Goal: Information Seeking & Learning: Learn about a topic

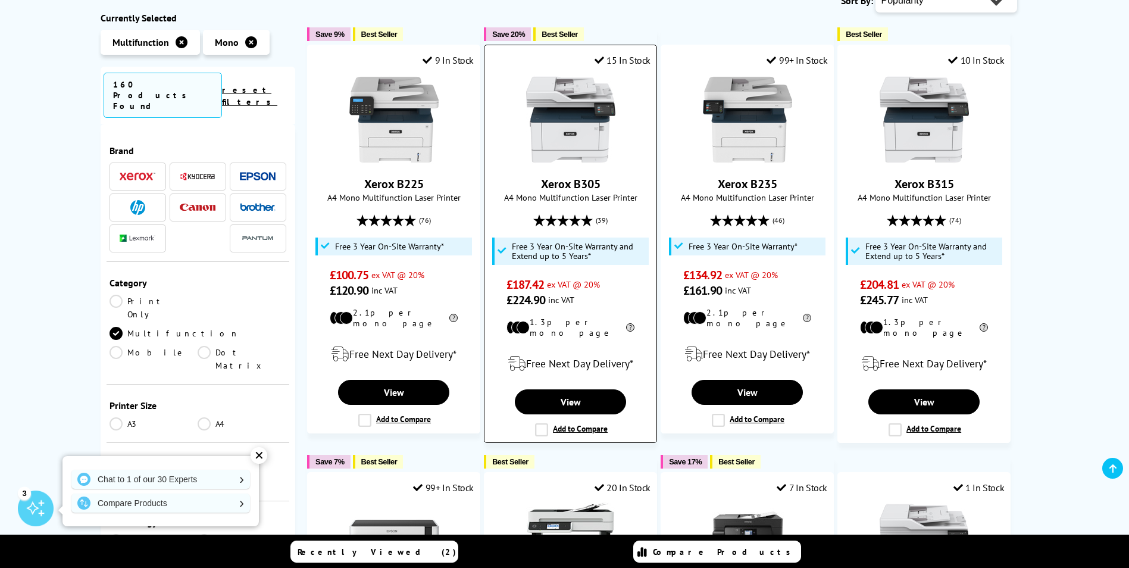
scroll to position [297, 0]
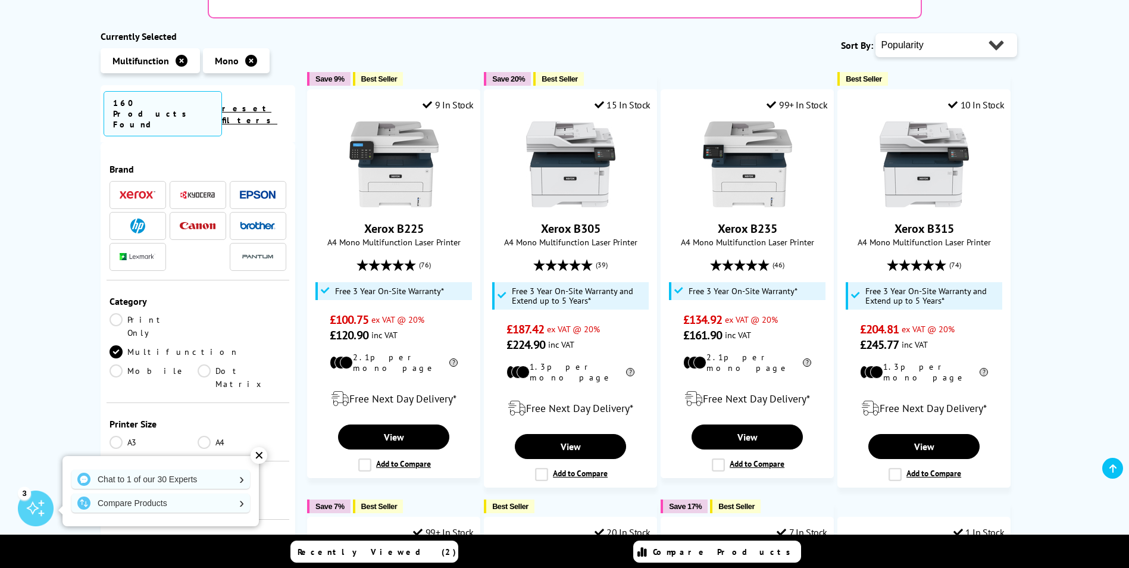
click at [145, 190] on img at bounding box center [138, 194] width 36 height 8
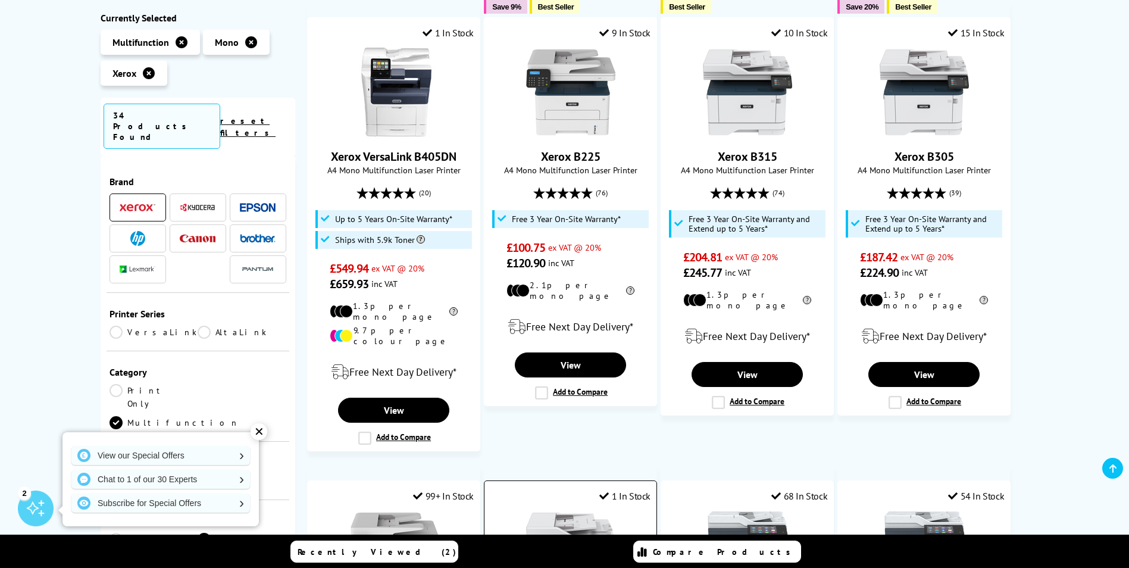
scroll to position [238, 0]
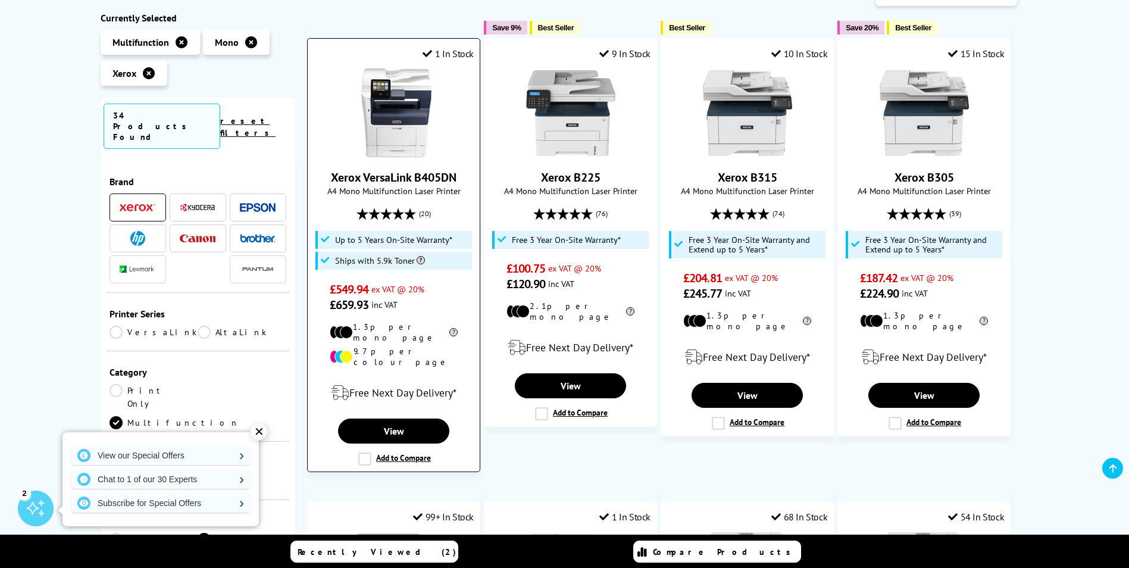
click at [363, 452] on label "Add to Compare" at bounding box center [394, 458] width 73 height 13
click at [0, 0] on input "Add to Compare" at bounding box center [0, 0] width 0 height 0
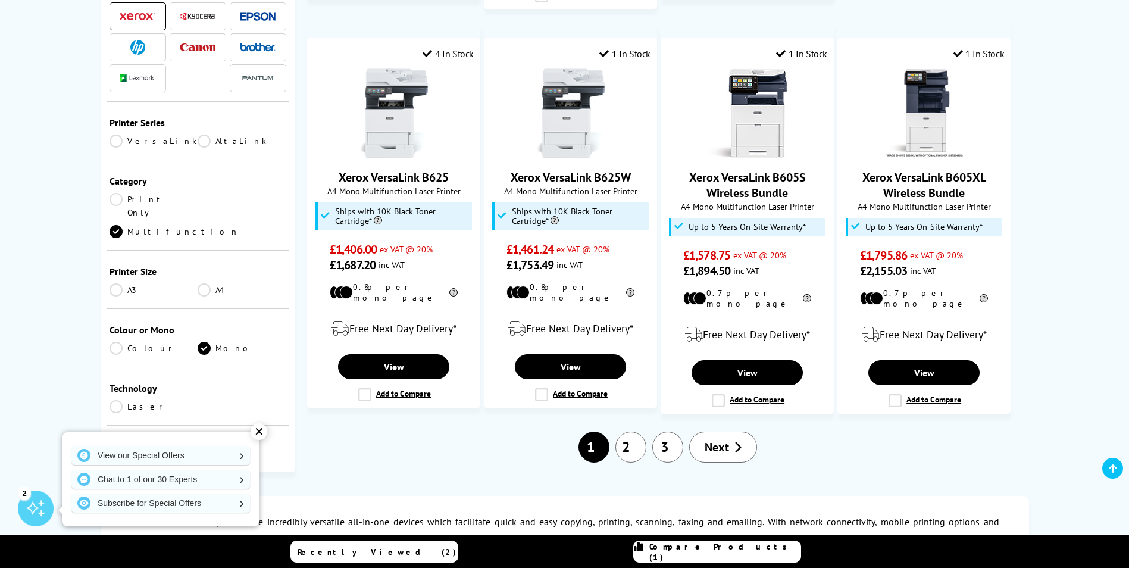
scroll to position [1130, 0]
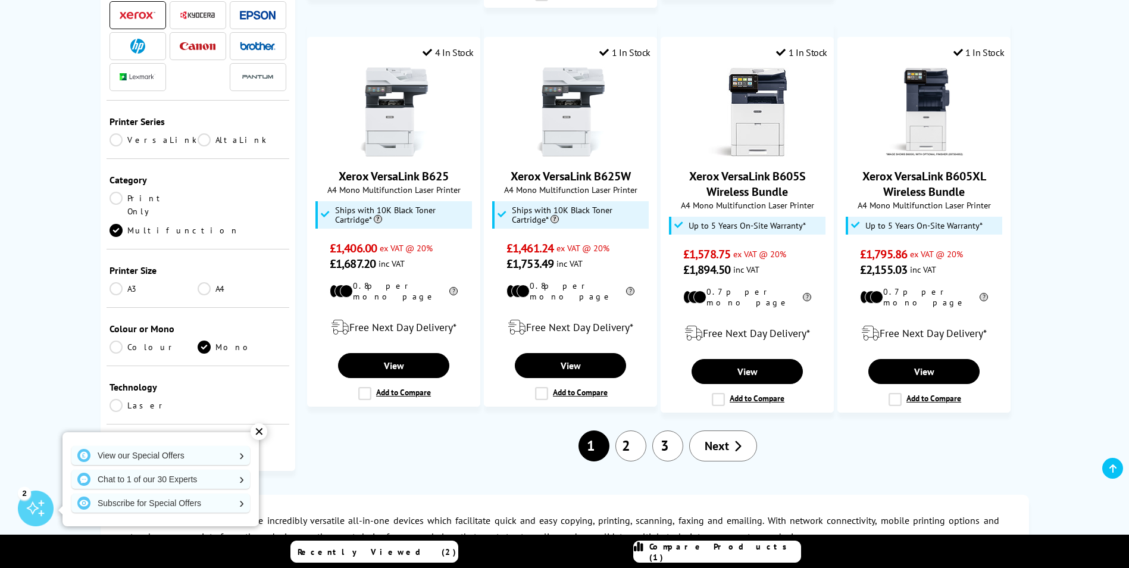
click at [725, 438] on span "Next" at bounding box center [716, 445] width 24 height 15
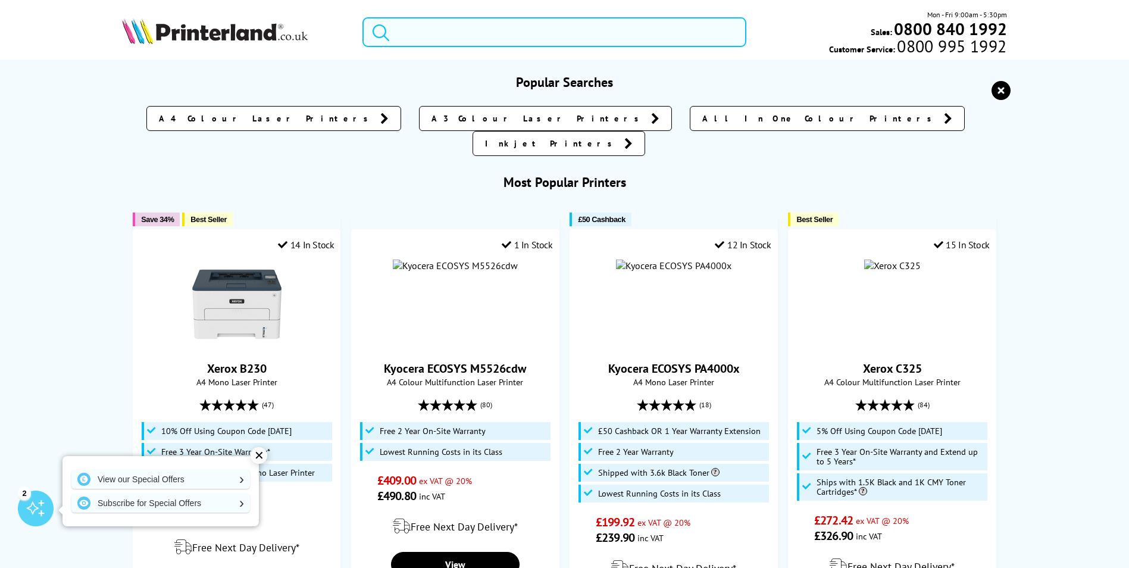
click at [402, 32] on input "search" at bounding box center [554, 32] width 384 height 30
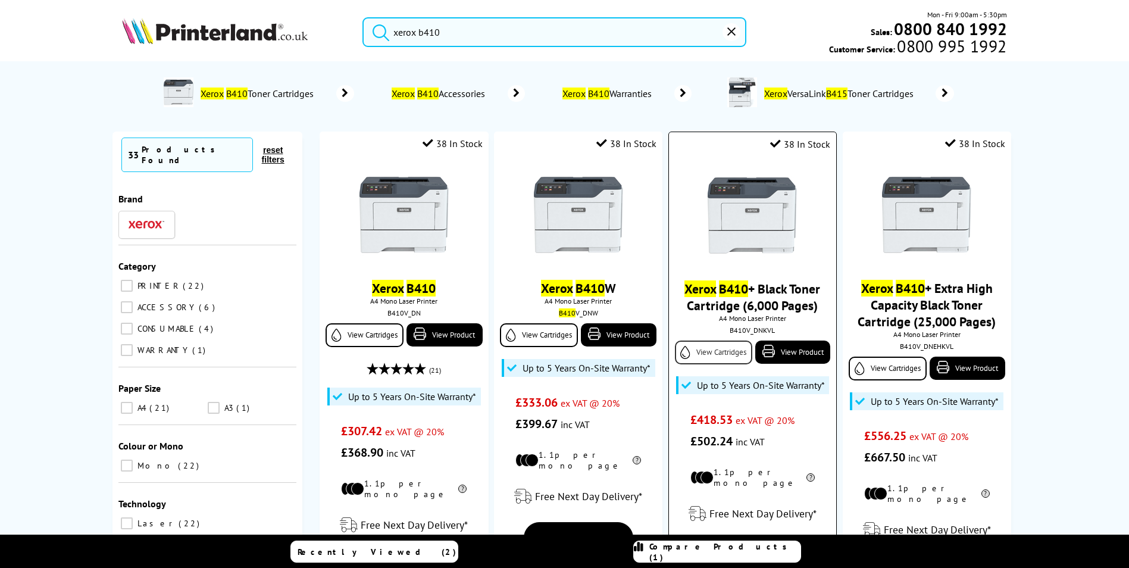
type input "xerox b410"
click at [713, 355] on link "View Cartridges" at bounding box center [713, 352] width 77 height 24
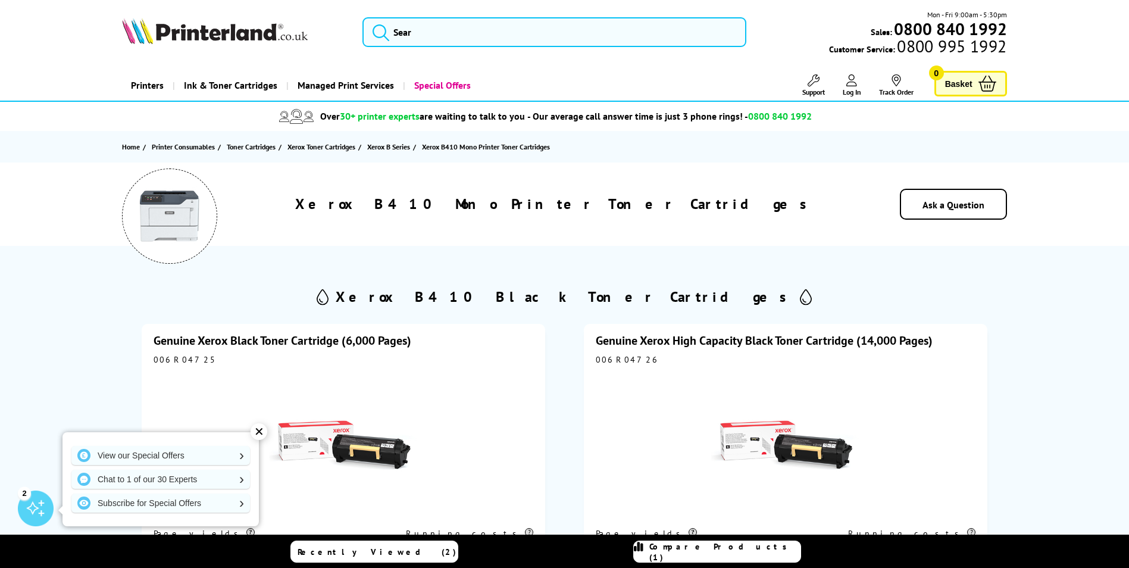
click at [169, 229] on img at bounding box center [169, 215] width 59 height 59
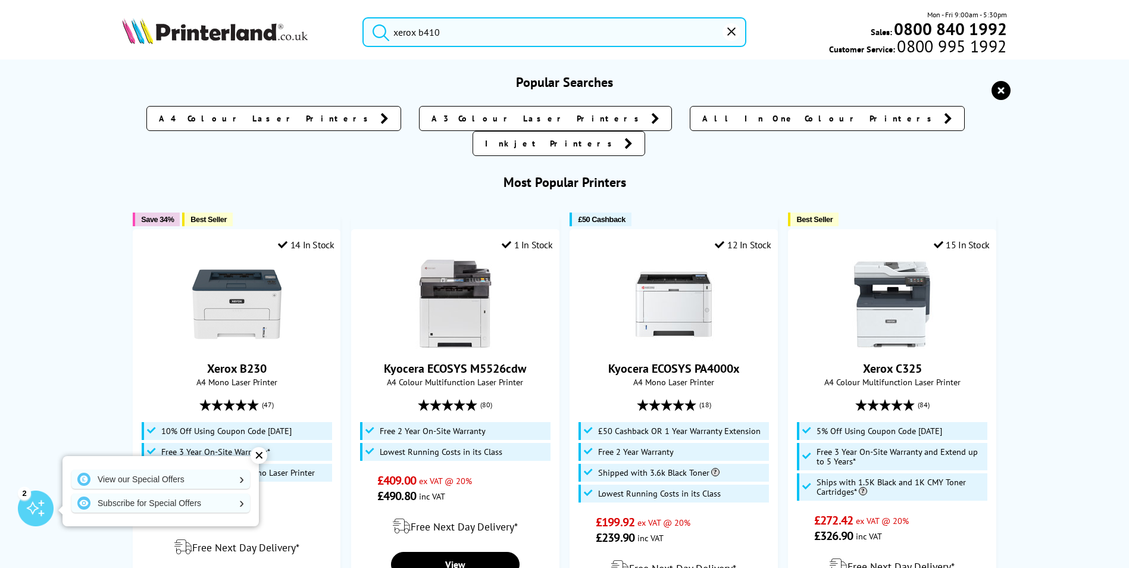
click at [455, 32] on input "xerox b410" at bounding box center [554, 32] width 384 height 30
click at [363, 17] on button "submit" at bounding box center [378, 30] width 30 height 26
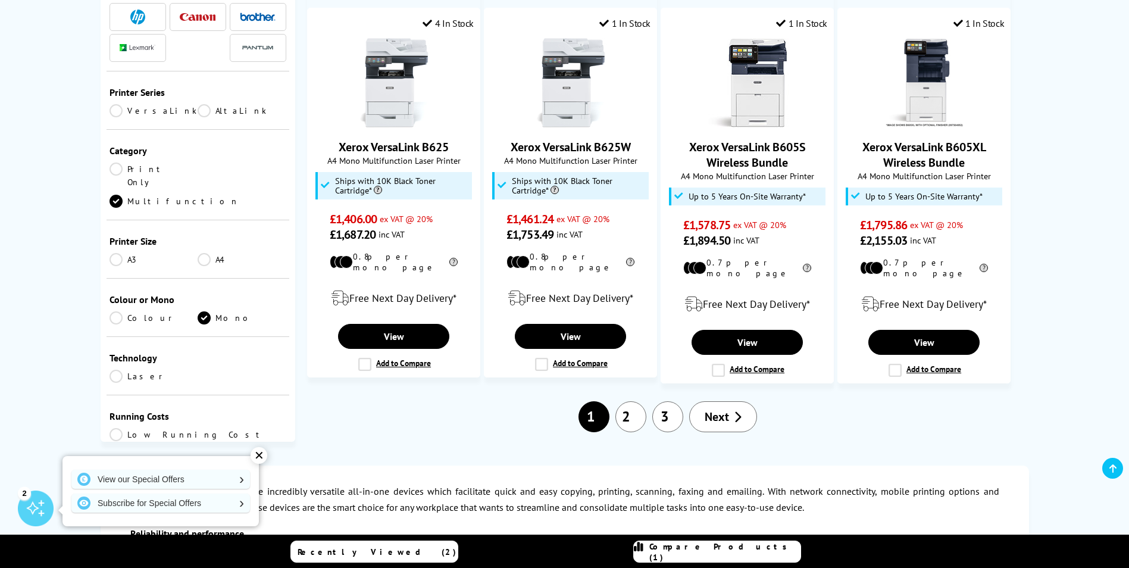
scroll to position [1190, 0]
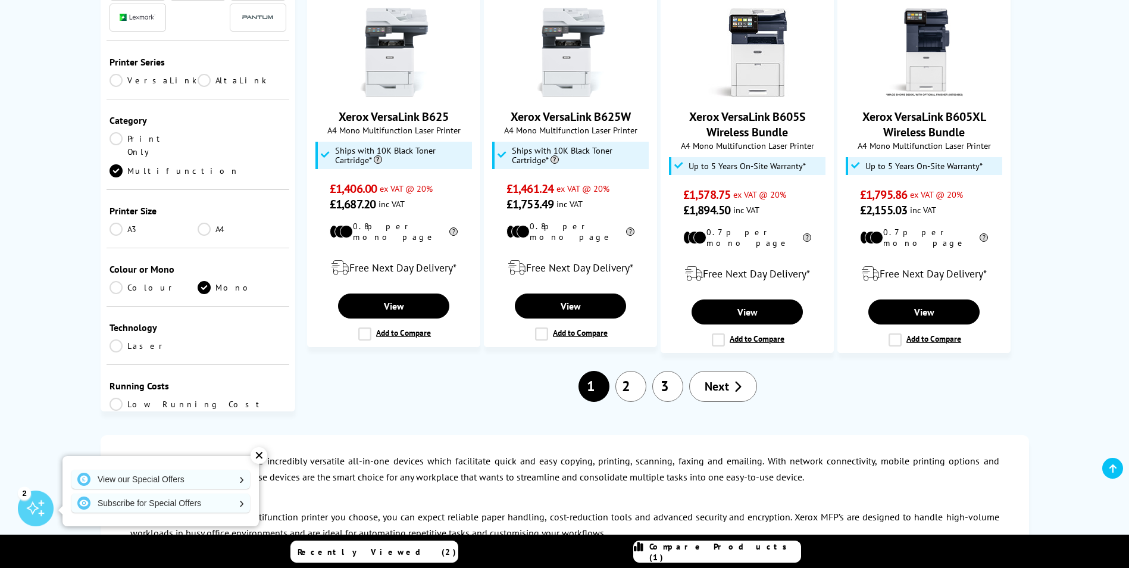
click at [118, 397] on link "Low Running Cost" at bounding box center [197, 403] width 177 height 13
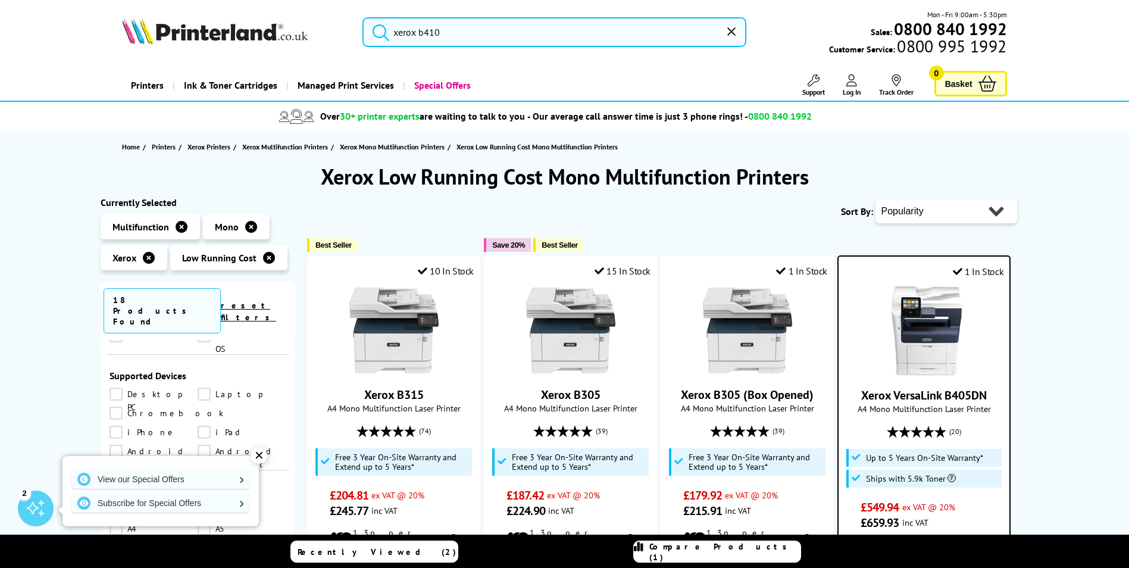
click at [447, 34] on input "xerox b410" at bounding box center [554, 32] width 384 height 30
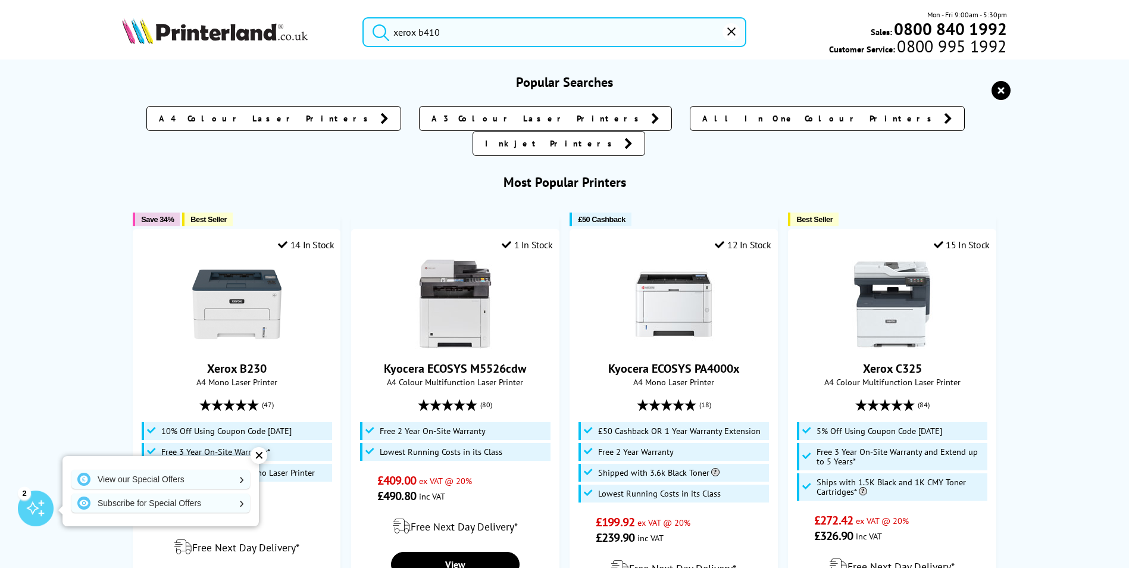
click at [363, 17] on button "submit" at bounding box center [378, 30] width 30 height 26
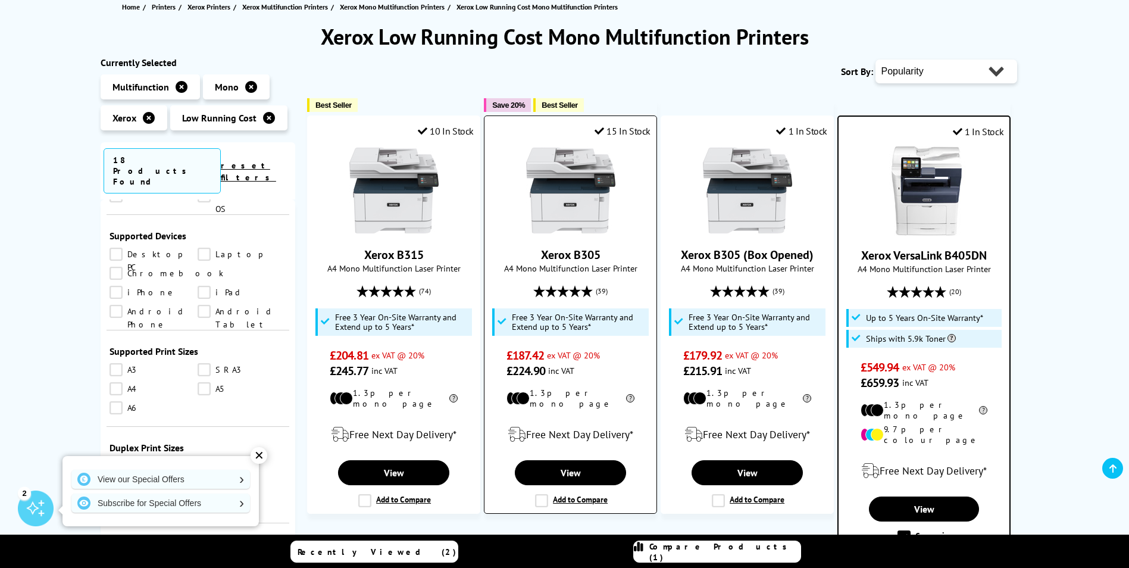
scroll to position [119, 0]
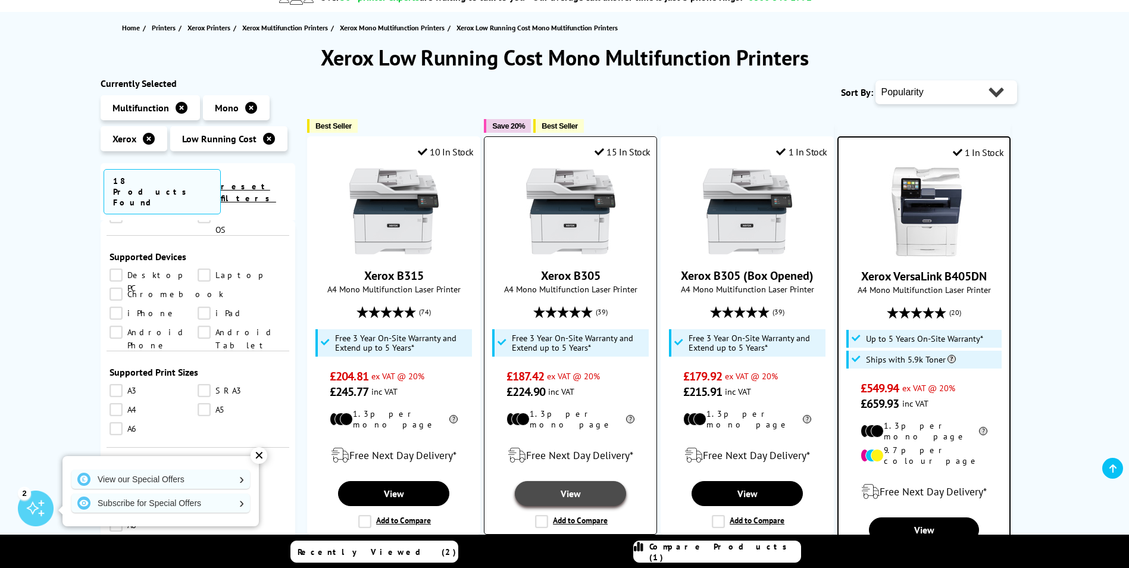
click at [578, 485] on link "View" at bounding box center [570, 493] width 111 height 25
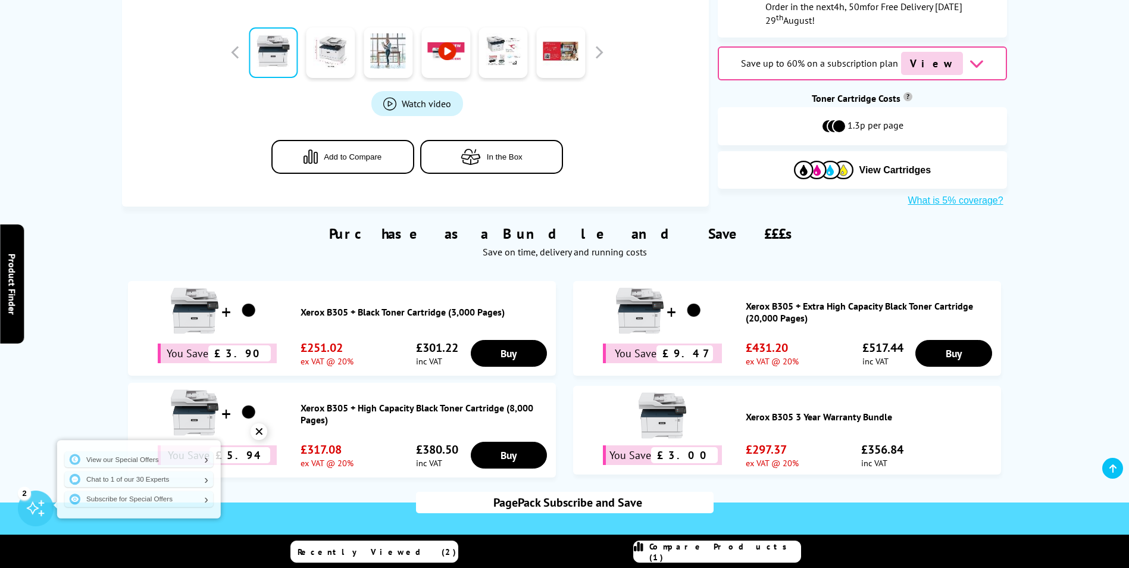
scroll to position [535, 0]
